Goal: Find specific page/section: Find specific page/section

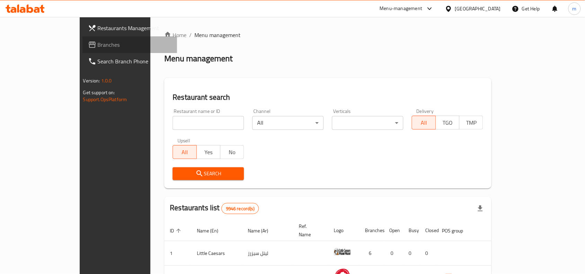
click at [98, 43] on span "Branches" at bounding box center [135, 45] width 74 height 8
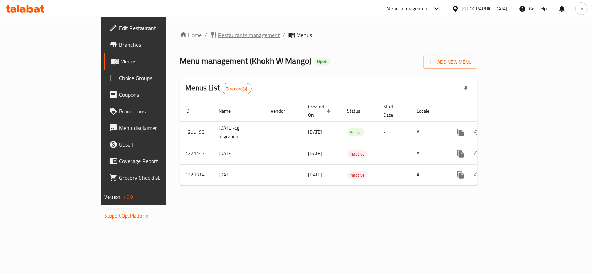
click at [218, 33] on span "Restaurants management" at bounding box center [249, 35] width 62 height 8
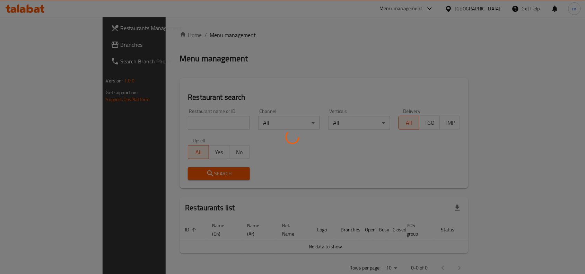
click at [194, 123] on div at bounding box center [292, 137] width 585 height 274
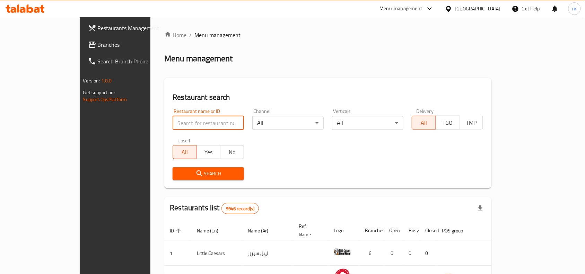
click at [173, 121] on input "search" at bounding box center [208, 123] width 71 height 14
paste input "23507"
type input "23507"
click at [189, 173] on span "Search" at bounding box center [208, 174] width 60 height 9
